Goal: Navigation & Orientation: Find specific page/section

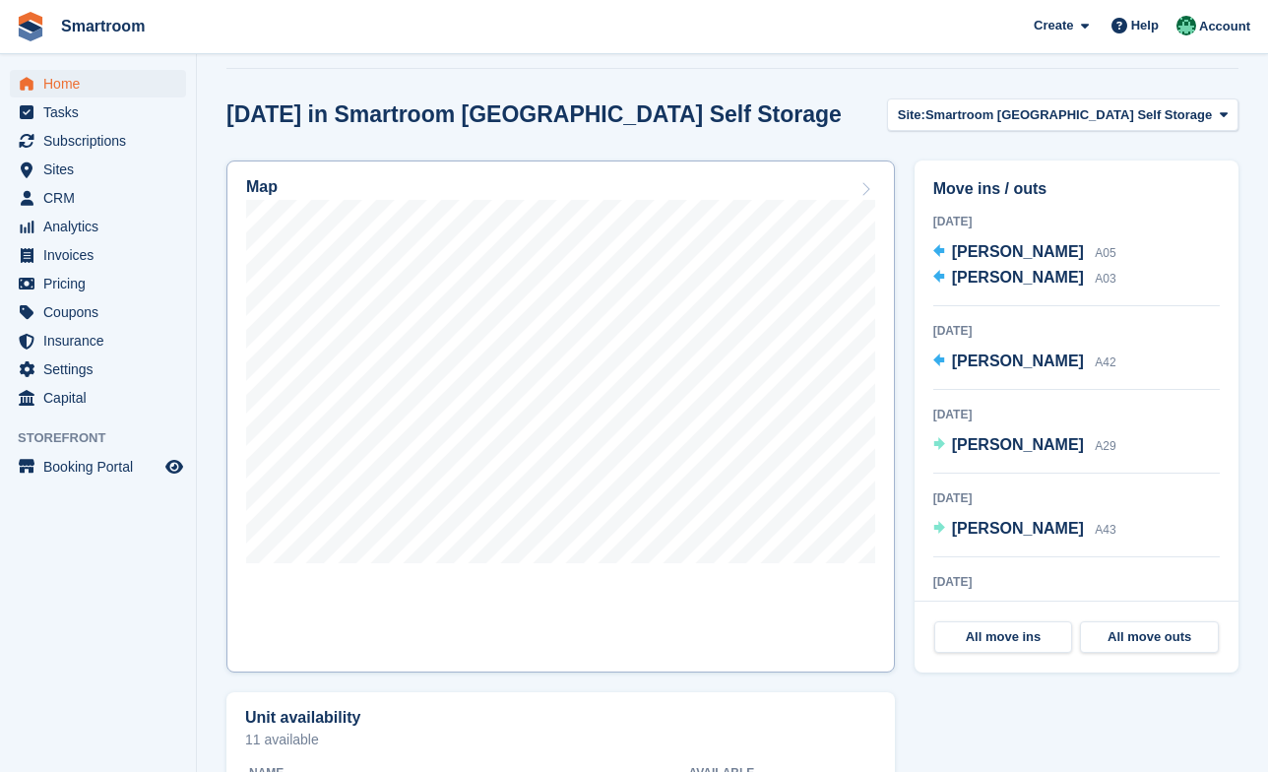
scroll to position [625, 0]
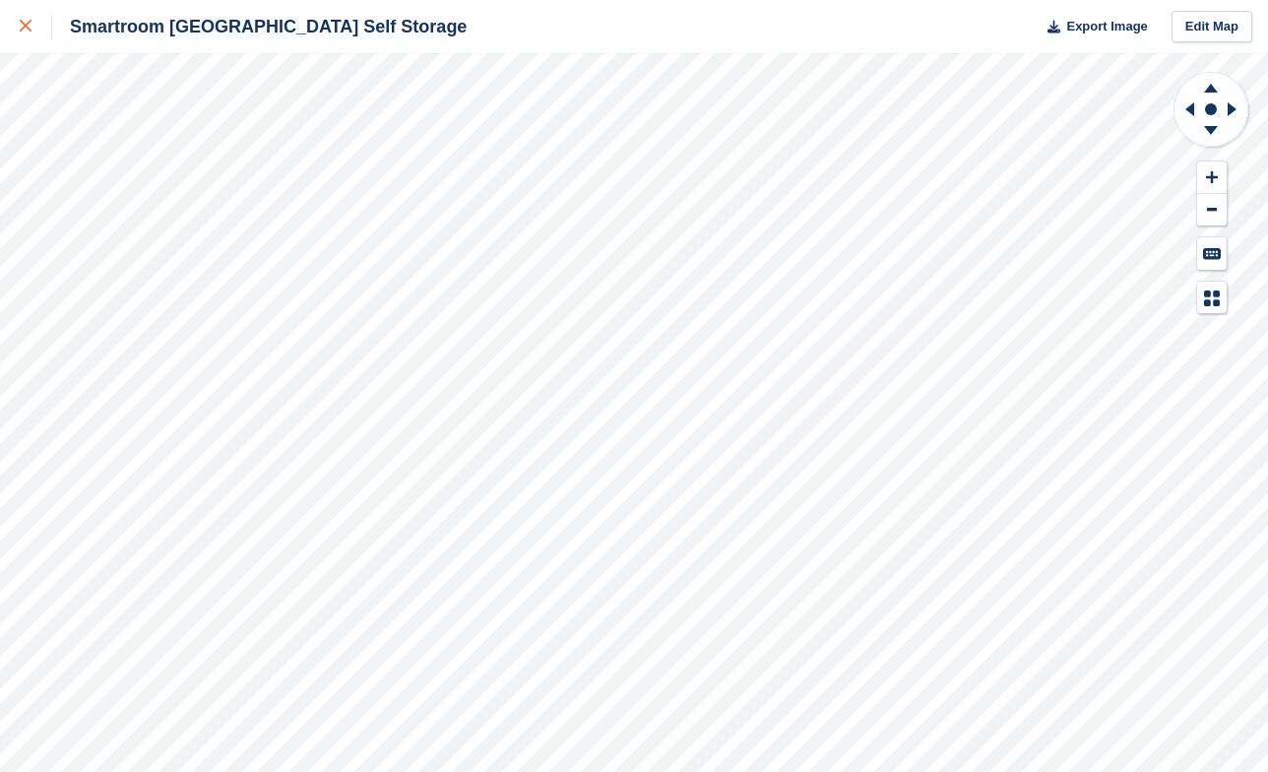
click at [32, 25] on icon at bounding box center [26, 26] width 12 height 12
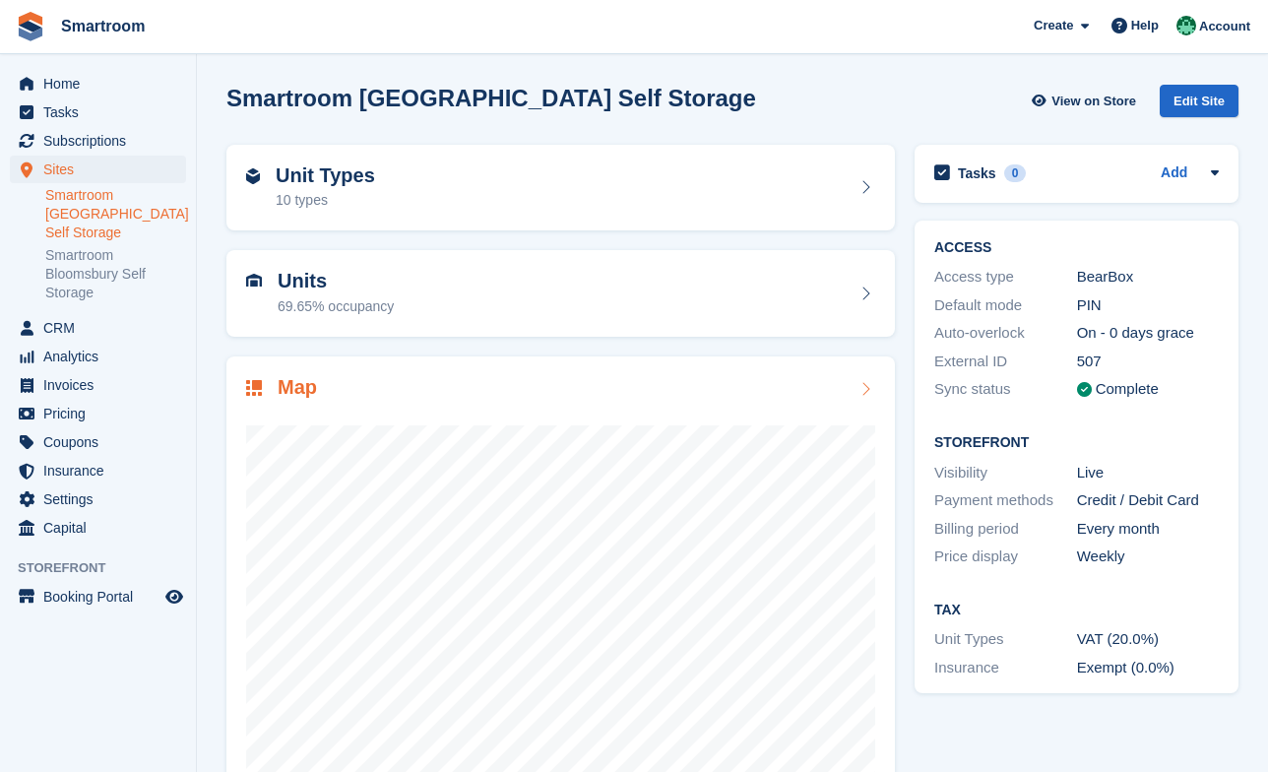
click at [804, 392] on div "Map" at bounding box center [560, 389] width 629 height 27
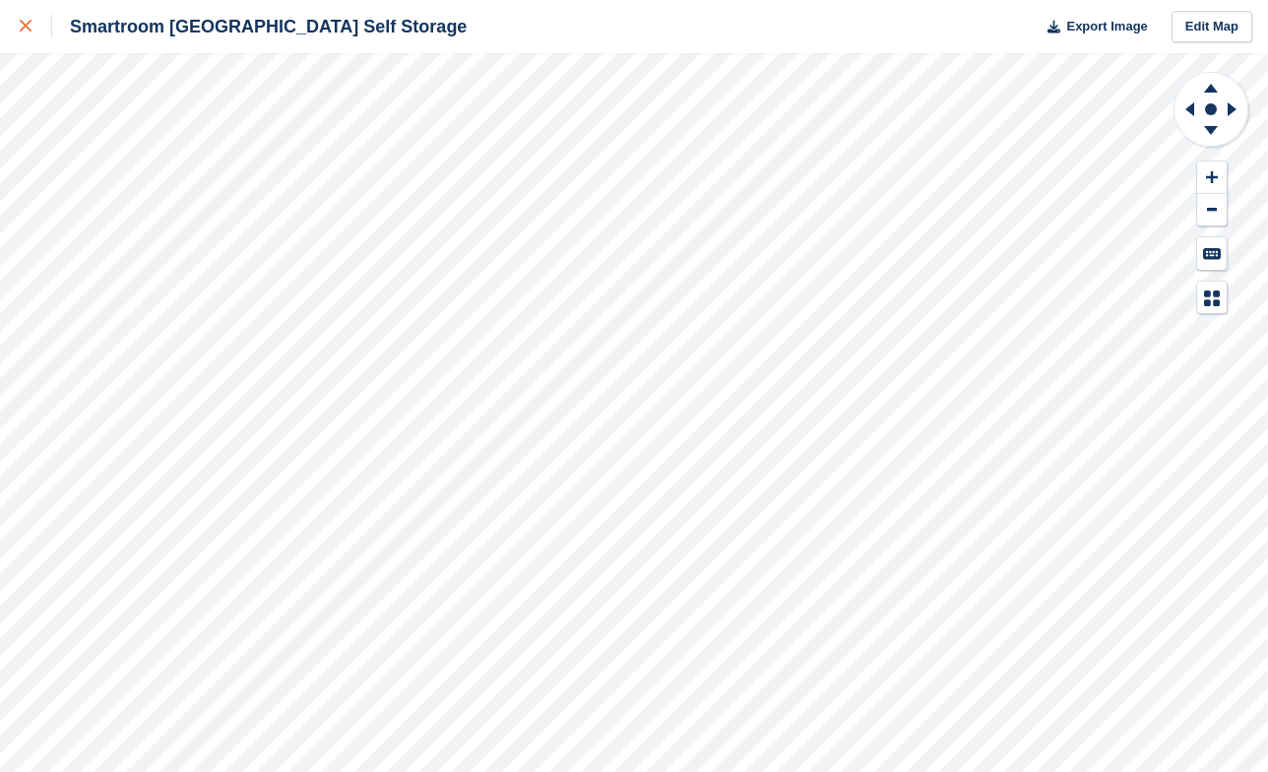
click at [37, 23] on div at bounding box center [36, 27] width 32 height 24
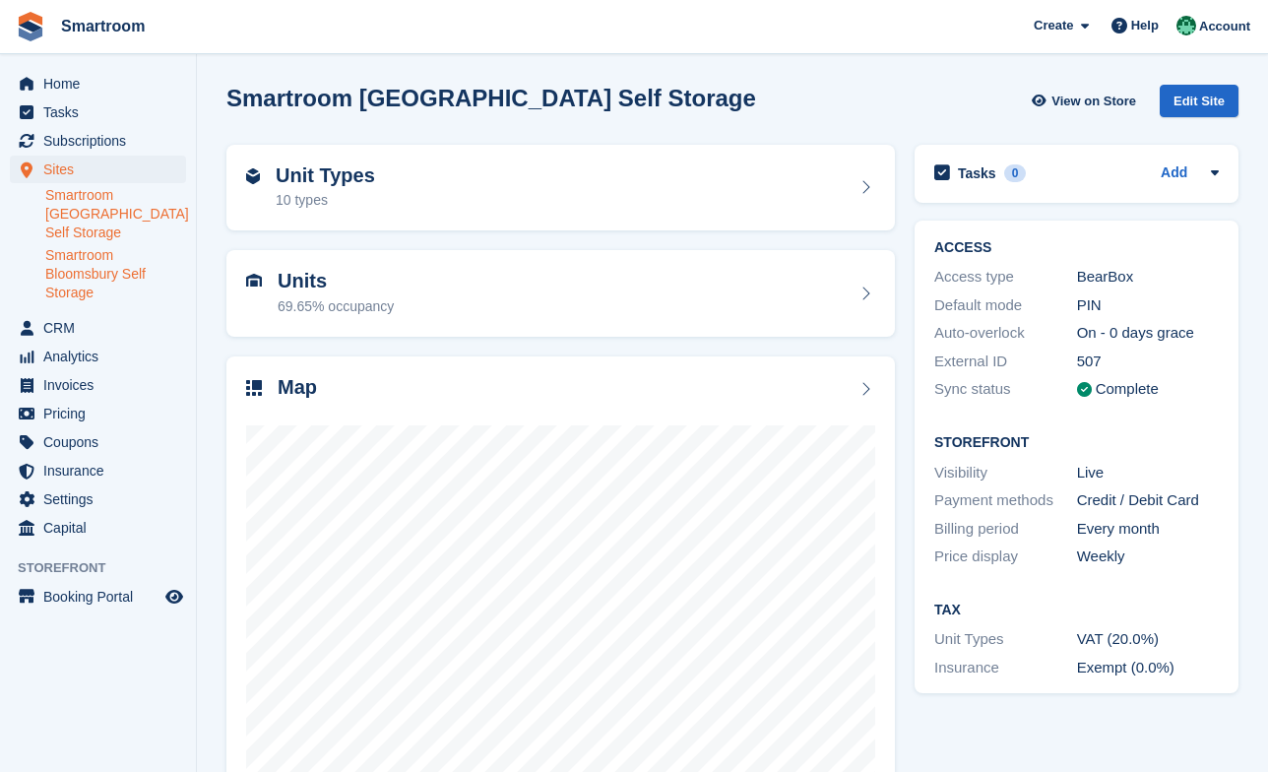
click at [98, 271] on link "Smartroom Bloomsbury Self Storage" at bounding box center [115, 274] width 141 height 56
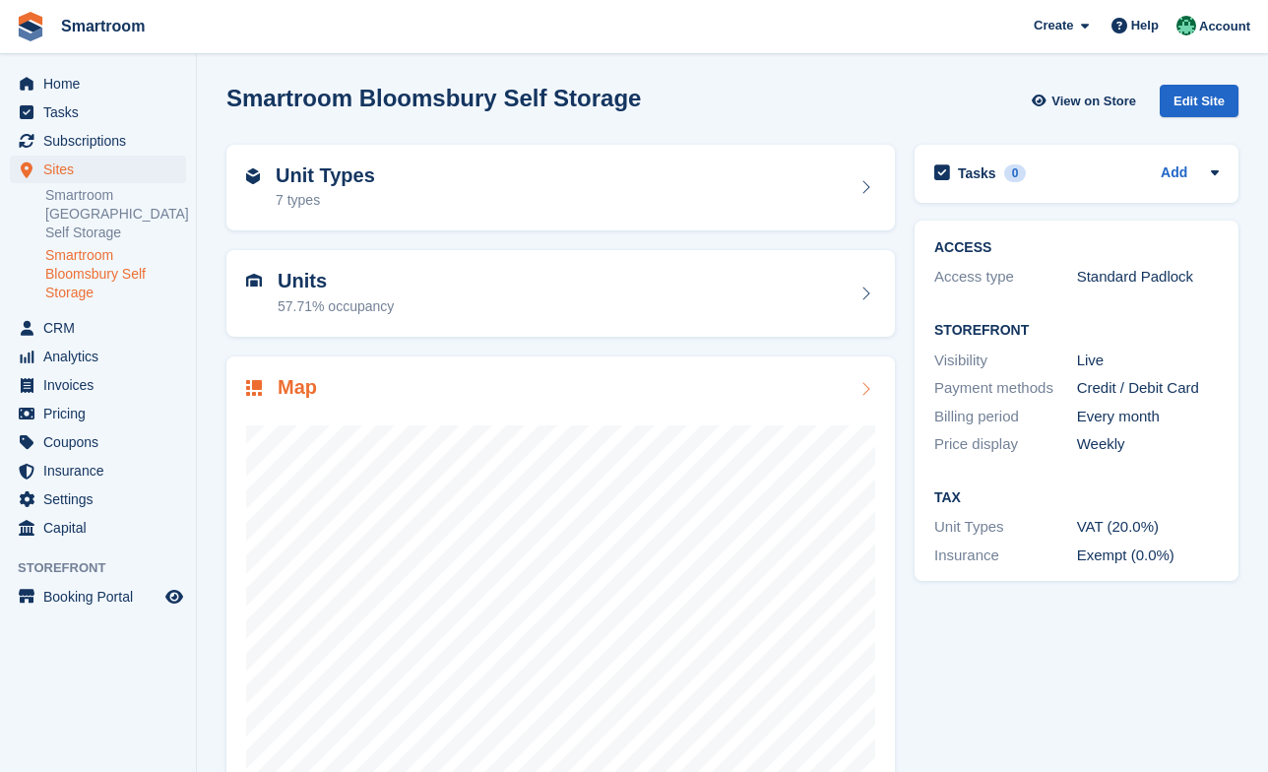
click at [834, 399] on div "Map" at bounding box center [560, 389] width 629 height 27
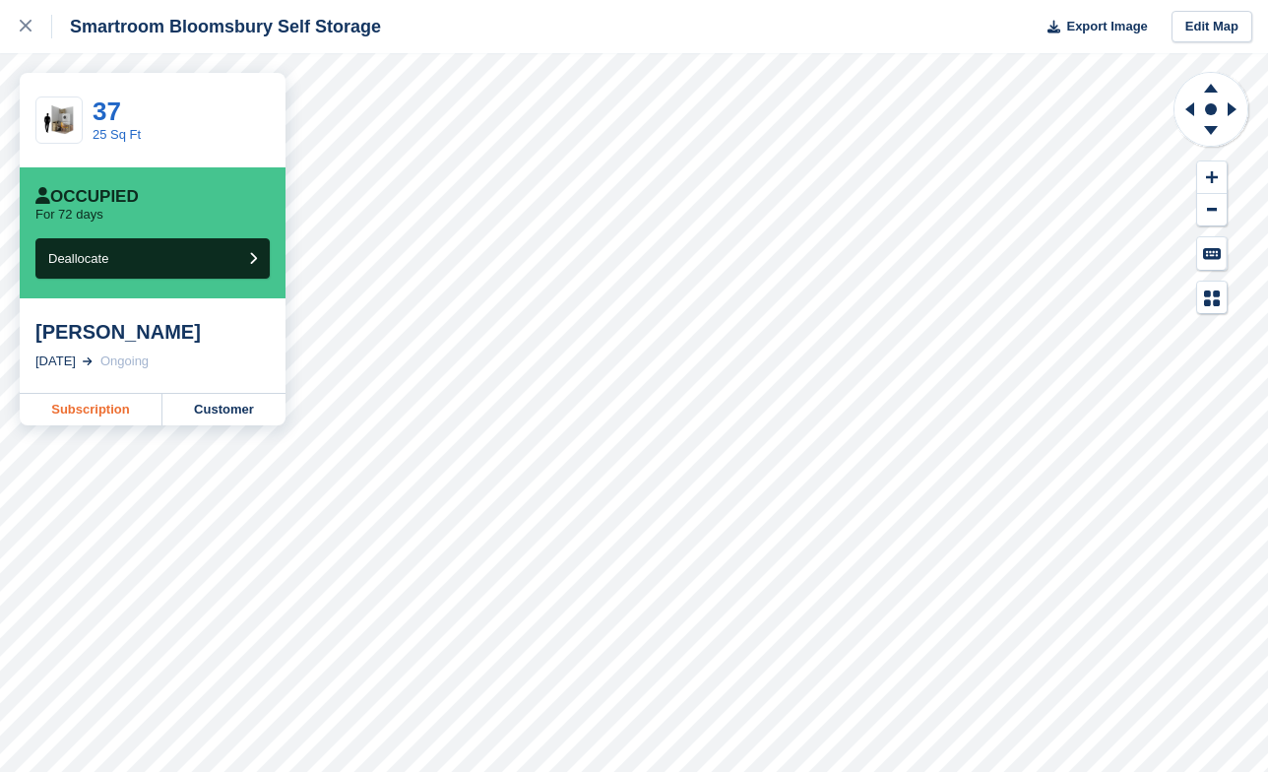
click at [104, 403] on link "Subscription" at bounding box center [91, 410] width 143 height 32
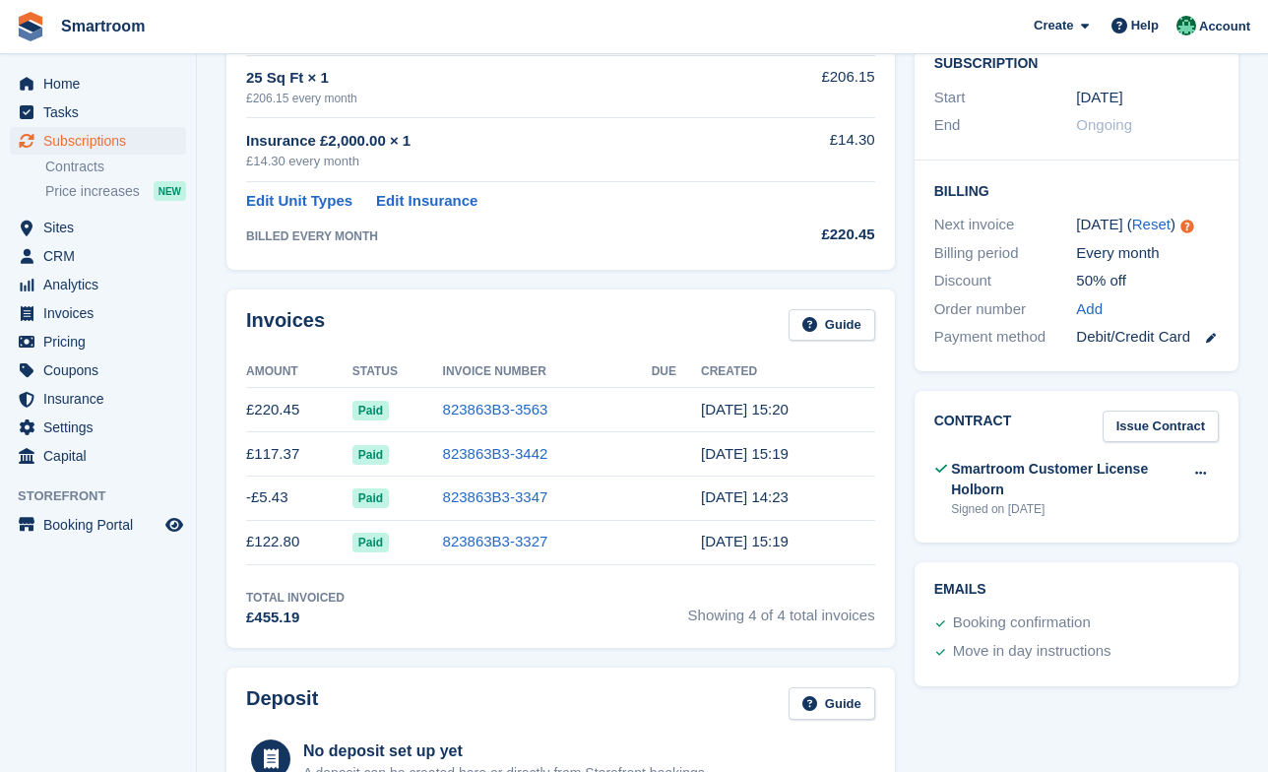
scroll to position [406, 0]
